Goal: Information Seeking & Learning: Learn about a topic

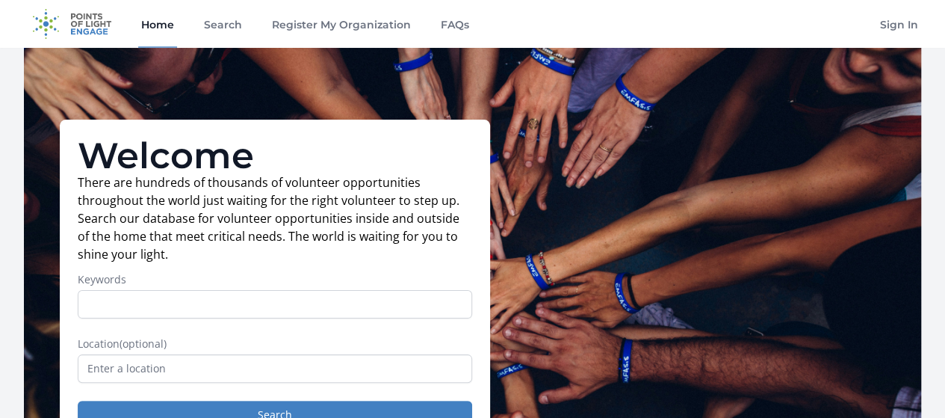
drag, startPoint x: 952, startPoint y: 71, endPoint x: 951, endPoint y: 64, distance: 7.5
click at [231, 25] on link "Search" at bounding box center [223, 24] width 44 height 48
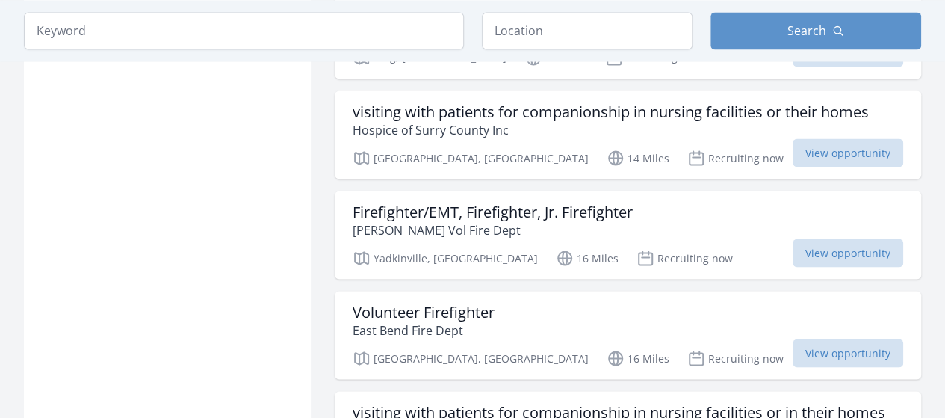
scroll to position [1358, 0]
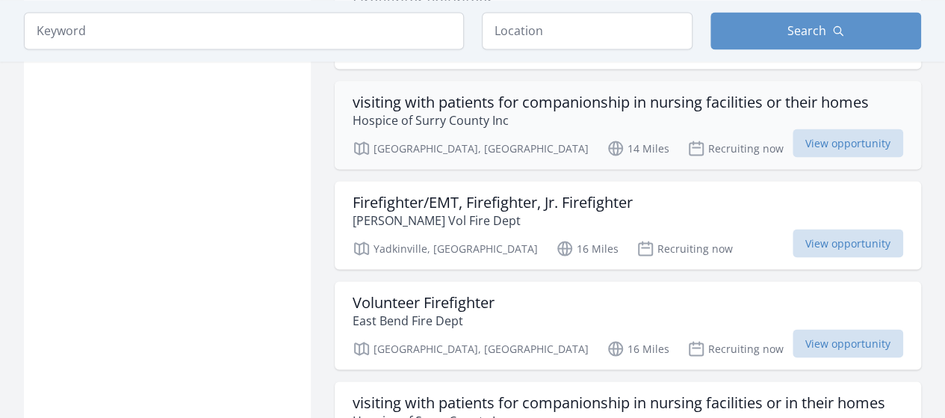
click at [553, 93] on h3 "visiting with patients for companionship in nursing facilities or their homes" at bounding box center [611, 102] width 516 height 18
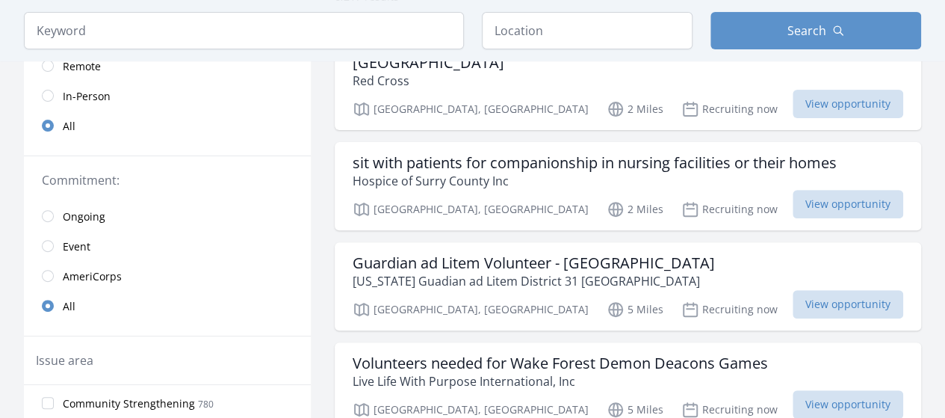
scroll to position [202, 0]
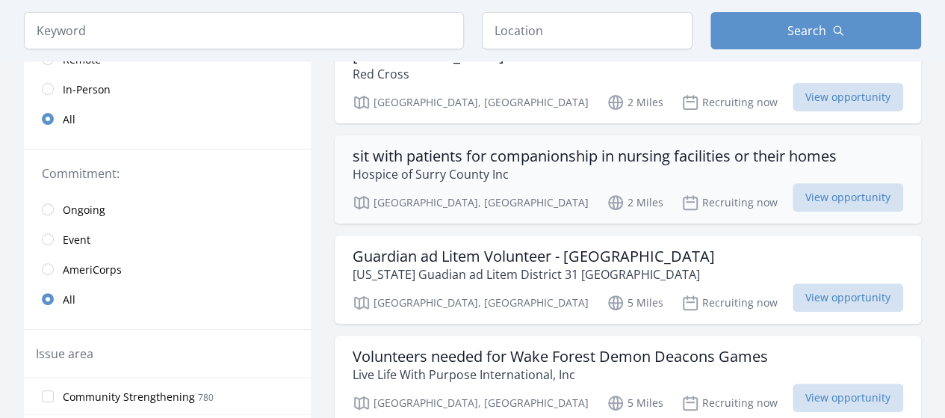
click at [720, 154] on h3 "sit with patients for companionship in nursing facilities or their homes" at bounding box center [595, 156] width 484 height 18
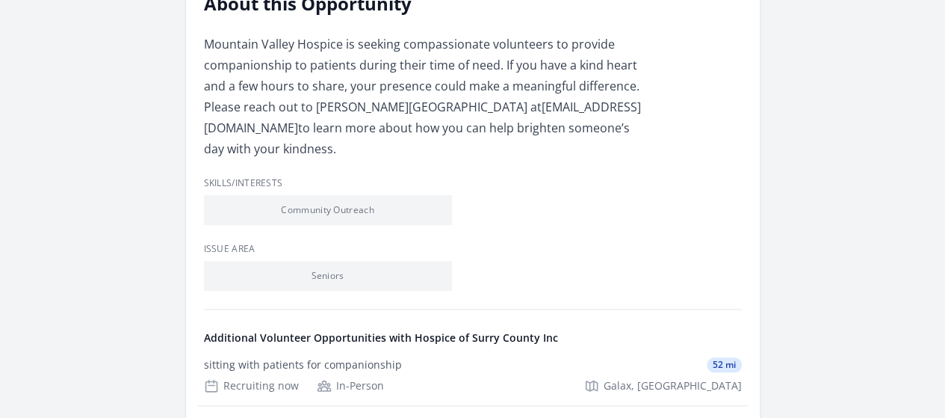
scroll to position [197, 0]
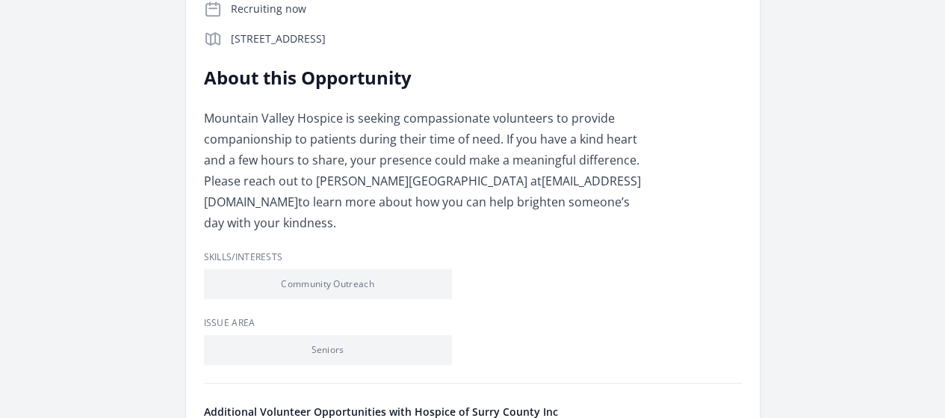
scroll to position [64, 0]
